Goal: Transaction & Acquisition: Purchase product/service

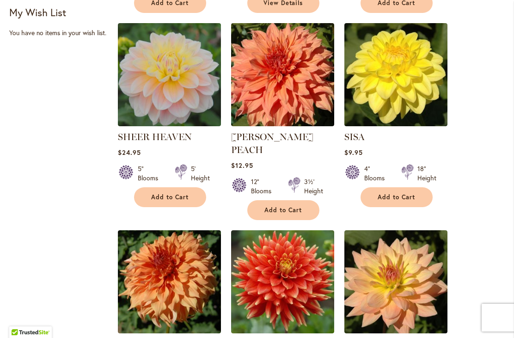
scroll to position [629, 0]
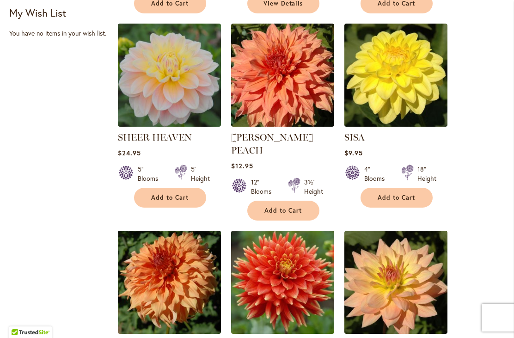
click at [388, 70] on img at bounding box center [396, 75] width 103 height 103
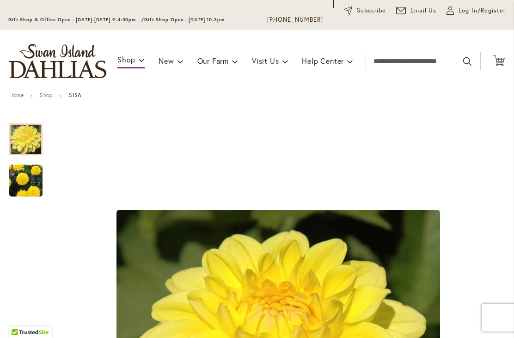
scroll to position [55, 0]
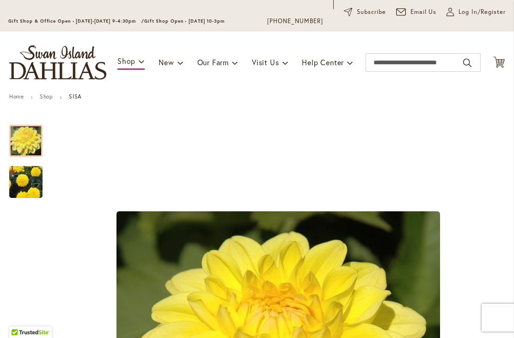
click at [23, 186] on img "SISA" at bounding box center [26, 182] width 67 height 59
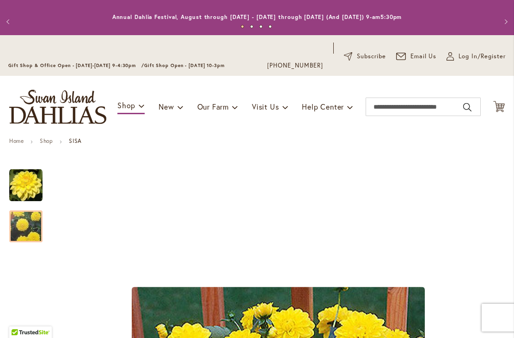
scroll to position [6, 0]
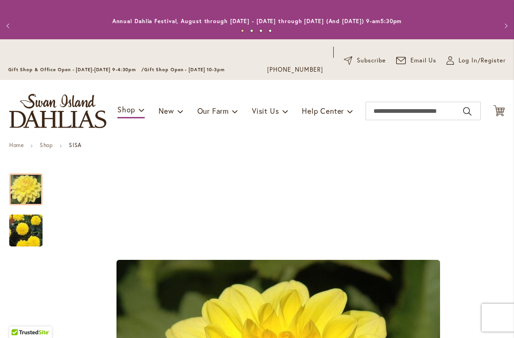
click at [17, 185] on img "SISA" at bounding box center [25, 189] width 33 height 33
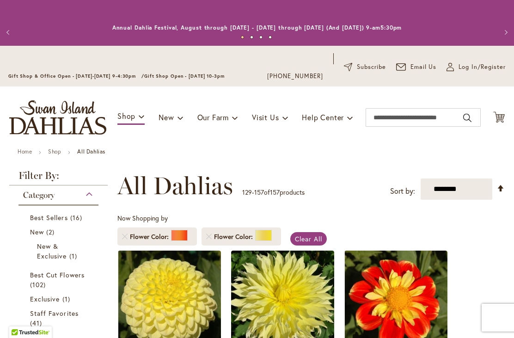
scroll to position [160, 0]
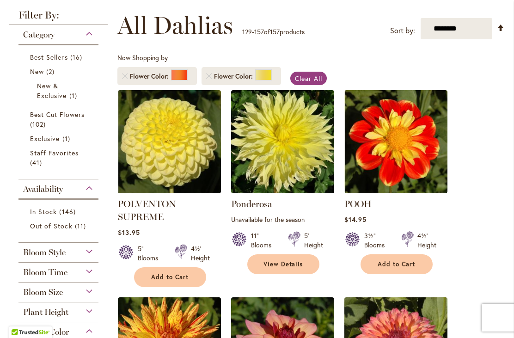
click at [168, 138] on img at bounding box center [169, 141] width 103 height 103
